Goal: Task Accomplishment & Management: Complete application form

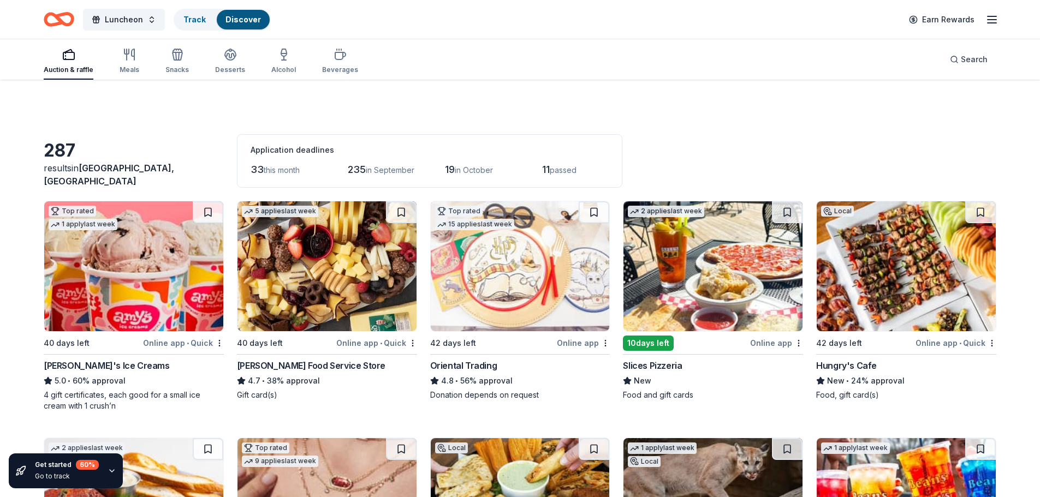
scroll to position [1186, 0]
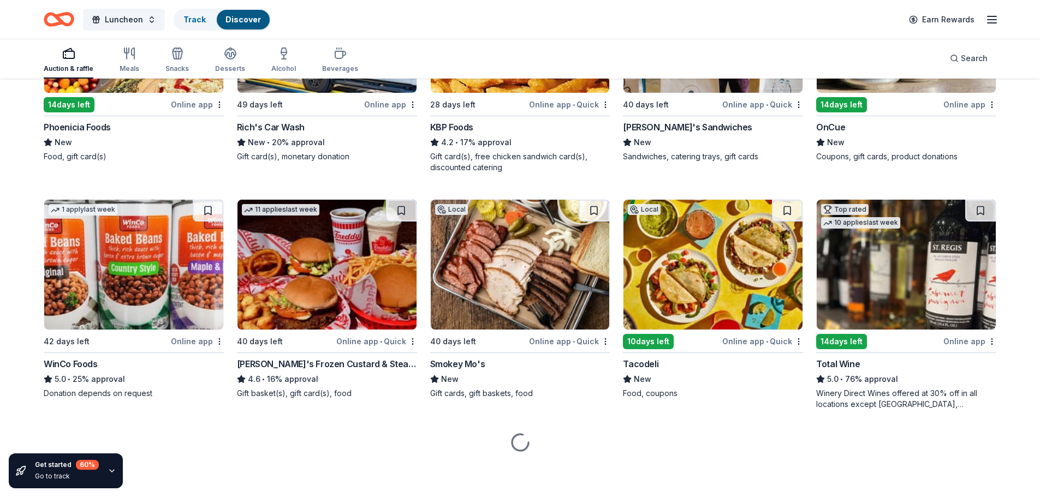
click at [859, 343] on div "14 days left" at bounding box center [841, 341] width 51 height 15
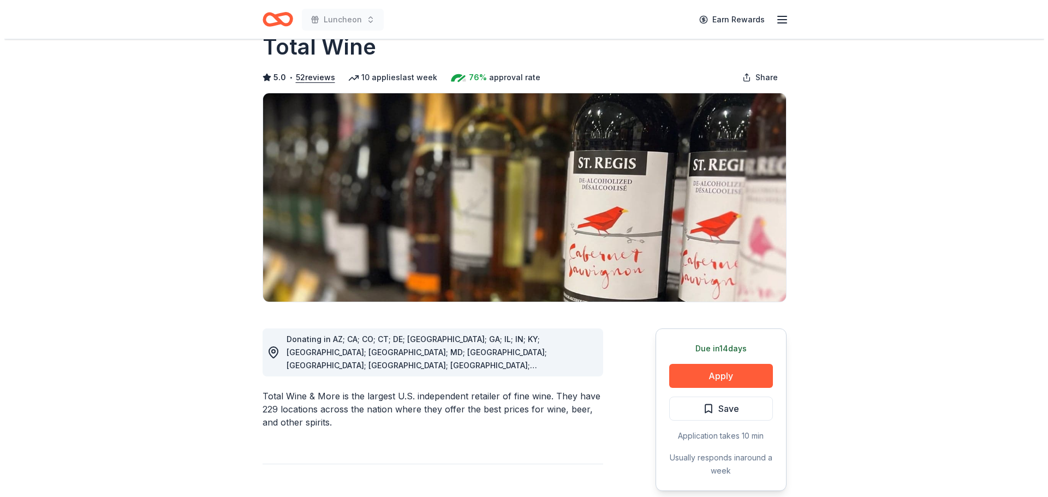
scroll to position [55, 0]
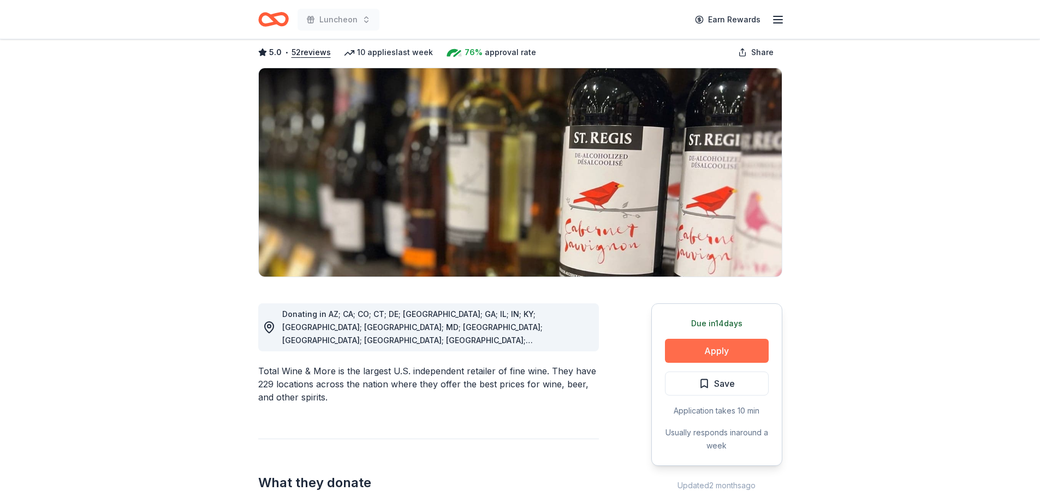
click at [700, 358] on button "Apply" at bounding box center [717, 351] width 104 height 24
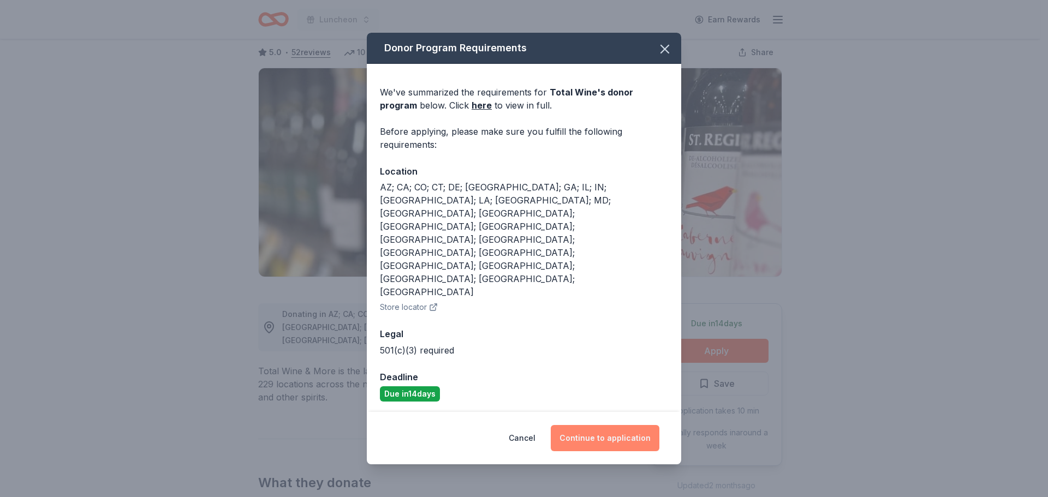
click at [586, 425] on button "Continue to application" at bounding box center [605, 438] width 109 height 26
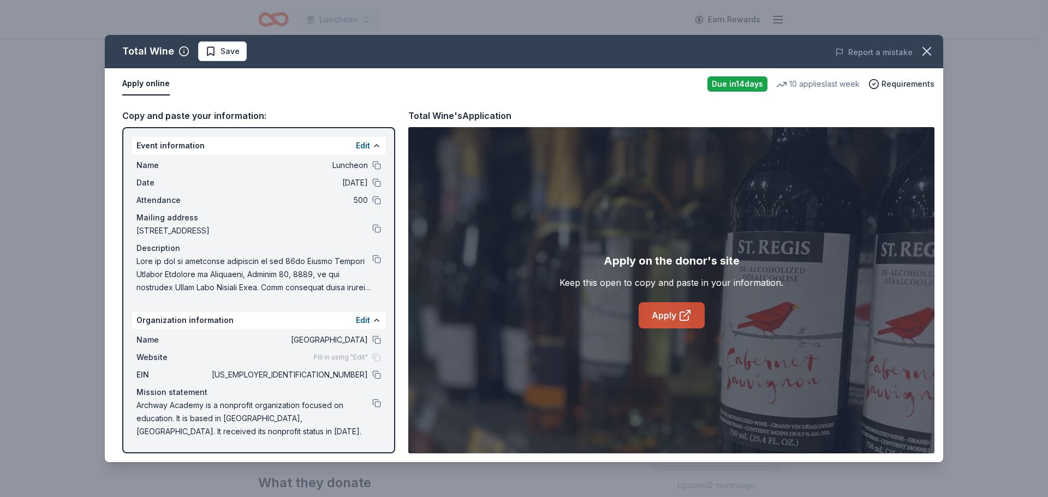
click at [653, 312] on link "Apply" at bounding box center [671, 315] width 66 height 26
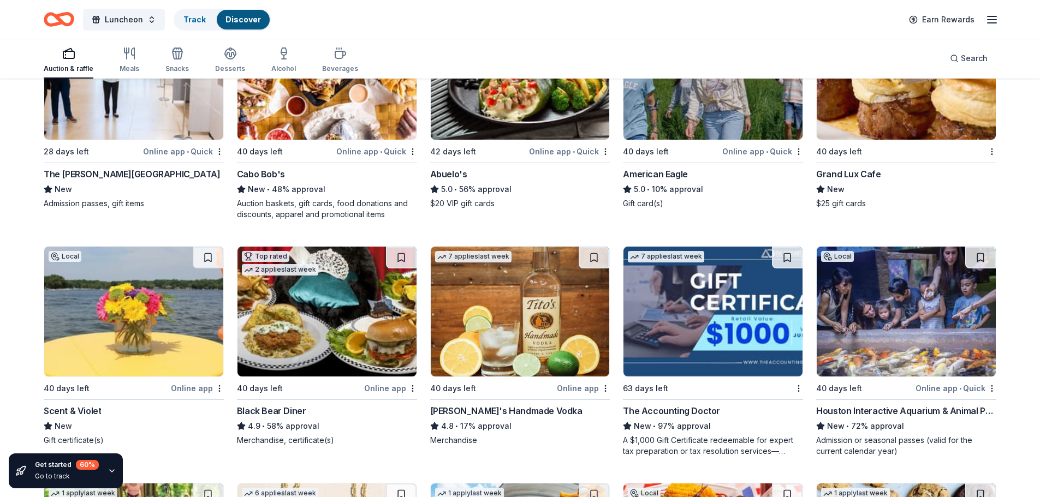
scroll to position [1932, 0]
